Goal: Task Accomplishment & Management: Complete application form

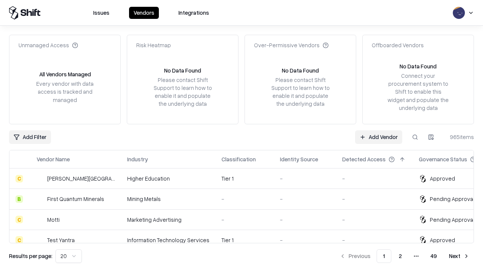
click at [378, 137] on link "Add Vendor" at bounding box center [378, 137] width 47 height 14
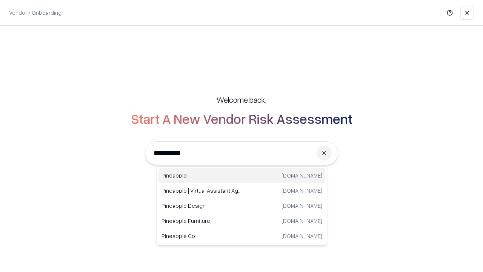
click at [242, 175] on div "Pineapple pineappleenergy.com" at bounding box center [241, 175] width 167 height 15
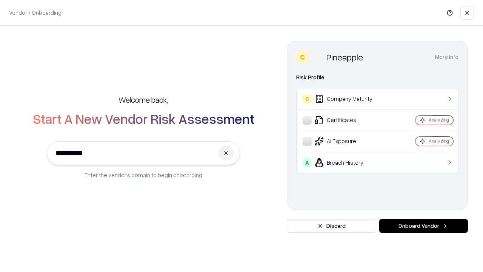
type input "*********"
click at [423, 226] on button "Onboard Vendor" at bounding box center [423, 226] width 89 height 14
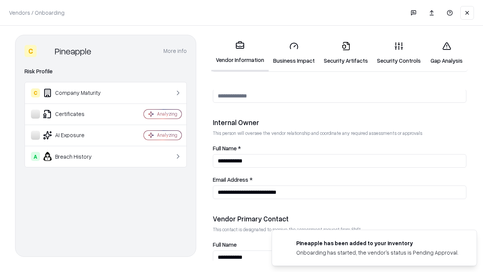
scroll to position [391, 0]
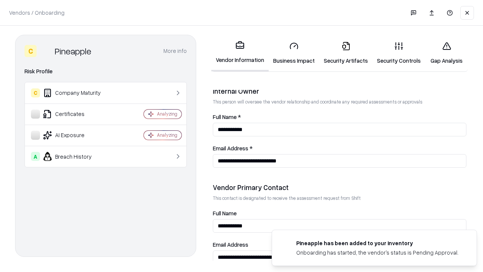
click at [294, 53] on link "Business Impact" at bounding box center [294, 52] width 51 height 35
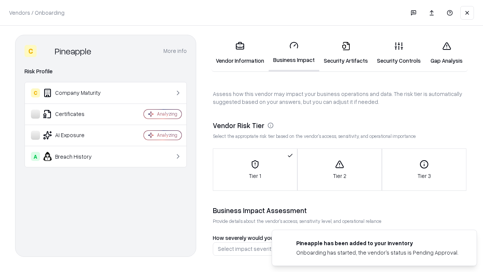
click at [346, 53] on link "Security Artifacts" at bounding box center [345, 52] width 53 height 35
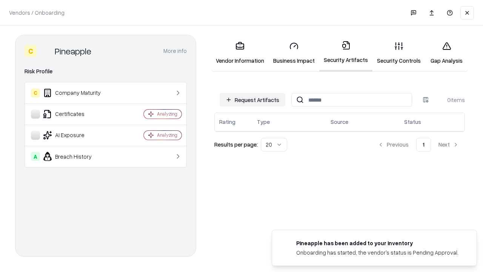
click at [252, 100] on button "Request Artifacts" at bounding box center [253, 100] width 66 height 14
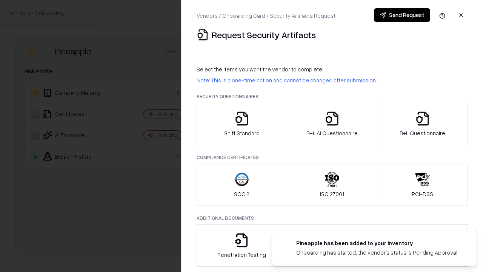
click at [241, 124] on icon "button" at bounding box center [241, 118] width 15 height 15
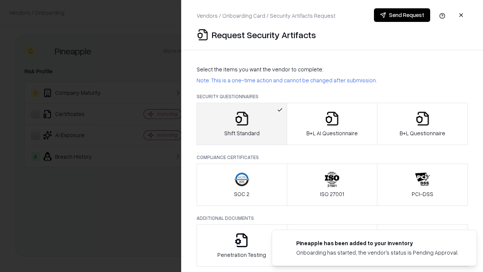
click at [402, 15] on button "Send Request" at bounding box center [402, 15] width 56 height 14
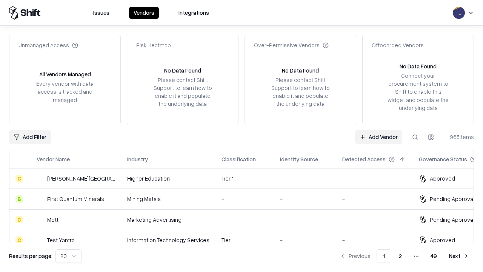
click at [415, 137] on button at bounding box center [415, 137] width 14 height 14
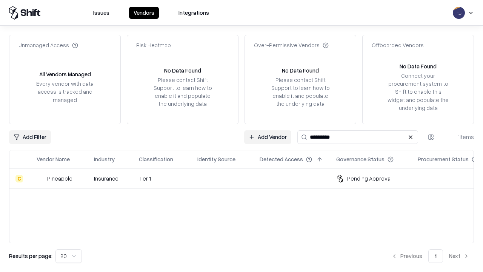
type input "*********"
click at [246, 178] on div "-" at bounding box center [222, 178] width 50 height 8
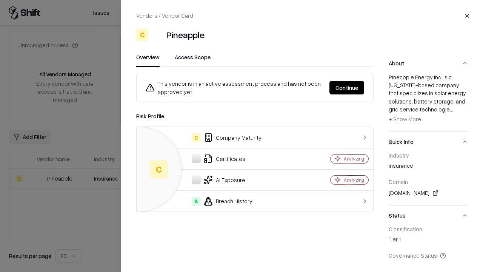
click at [347, 88] on button "Continue" at bounding box center [346, 88] width 35 height 14
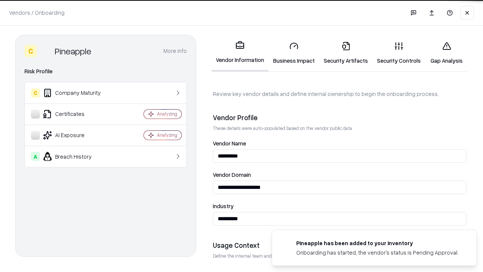
click at [346, 53] on link "Security Artifacts" at bounding box center [345, 52] width 53 height 35
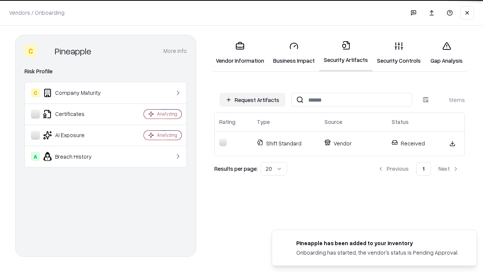
click at [399, 53] on link "Security Controls" at bounding box center [398, 52] width 53 height 35
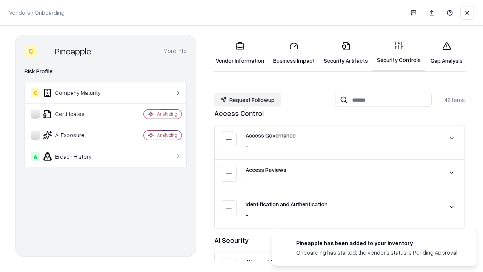
click at [248, 100] on button "Request Followup" at bounding box center [247, 100] width 66 height 14
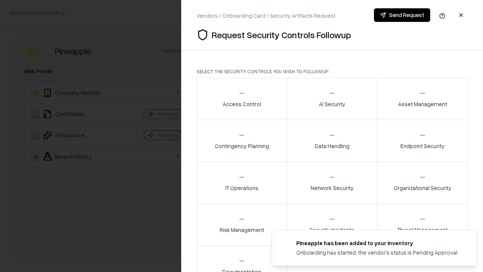
click at [241, 99] on div "Access Control" at bounding box center [242, 98] width 38 height 18
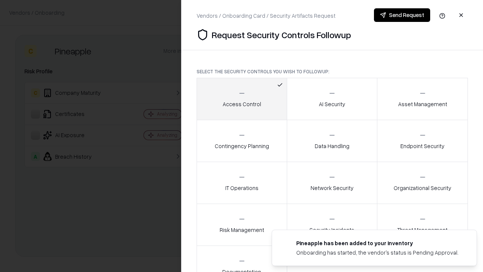
click at [402, 15] on button "Send Request" at bounding box center [402, 15] width 56 height 14
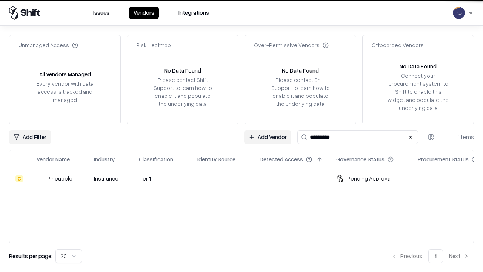
type input "*********"
click at [246, 178] on div "-" at bounding box center [222, 178] width 50 height 8
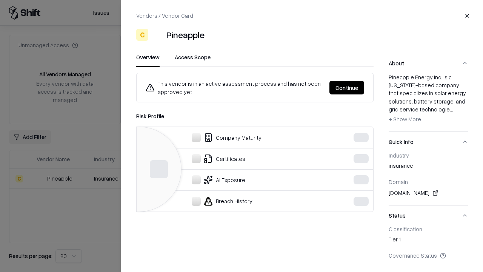
click at [347, 88] on button "Continue" at bounding box center [346, 88] width 35 height 14
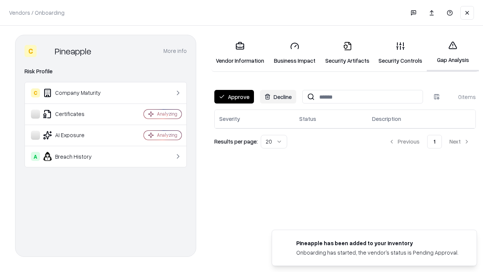
click at [234, 97] on button "Approve" at bounding box center [234, 97] width 40 height 14
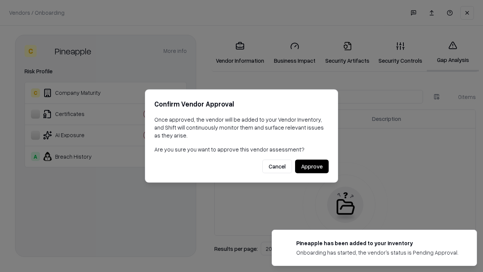
click at [312, 166] on button "Approve" at bounding box center [312, 167] width 34 height 14
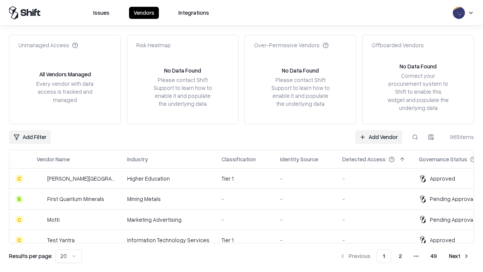
type input "*********"
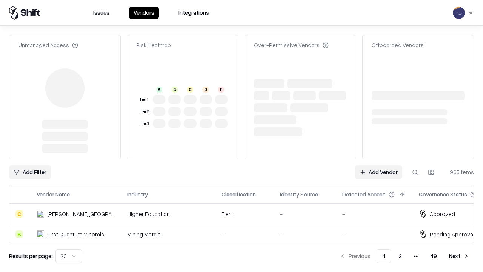
click at [378, 165] on link "Add Vendor" at bounding box center [378, 172] width 47 height 14
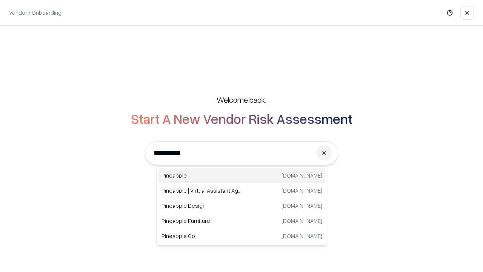
click at [242, 175] on div "Pineapple [DOMAIN_NAME]" at bounding box center [241, 175] width 167 height 15
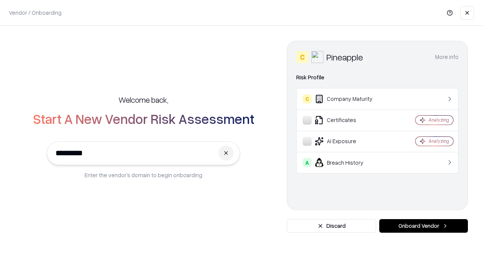
type input "*********"
click at [423, 226] on button "Onboard Vendor" at bounding box center [423, 226] width 89 height 14
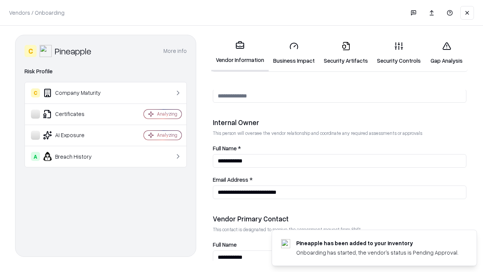
scroll to position [391, 0]
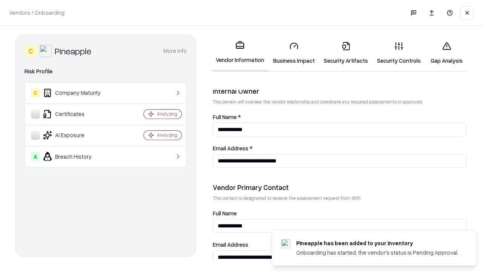
click at [446, 53] on link "Gap Analysis" at bounding box center [446, 52] width 43 height 35
